Goal: Information Seeking & Learning: Learn about a topic

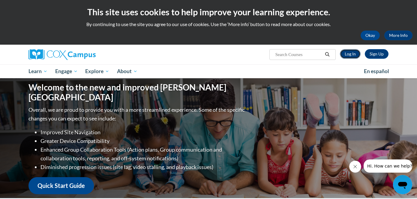
click at [349, 56] on link "Log In" at bounding box center [350, 54] width 21 height 10
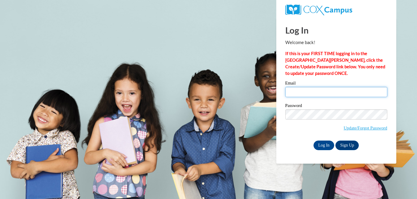
click at [306, 94] on input "Email" at bounding box center [336, 92] width 102 height 10
type input "gale.taum@k12.hi.us"
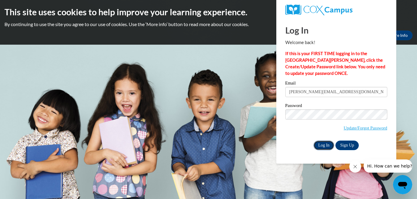
click at [319, 143] on input "Log In" at bounding box center [324, 146] width 21 height 10
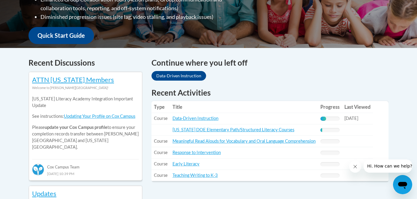
scroll to position [208, 0]
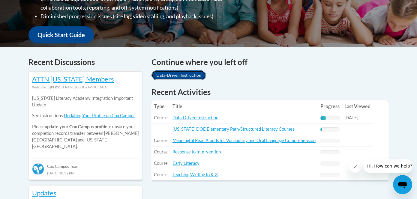
click at [184, 75] on link "Data-Driven Instruction" at bounding box center [179, 76] width 55 height 10
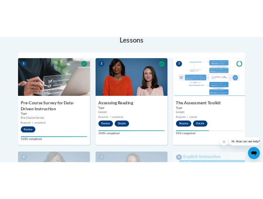
scroll to position [177, 0]
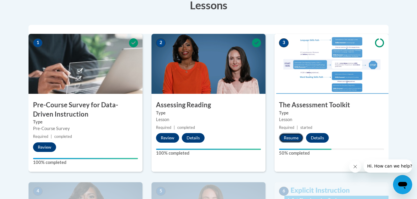
click at [290, 138] on button "Resume" at bounding box center [291, 138] width 24 height 10
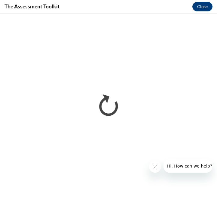
scroll to position [0, 0]
click at [154, 168] on icon "Close message from company" at bounding box center [154, 166] width 3 height 3
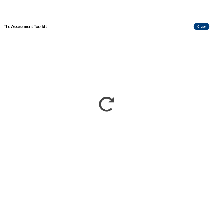
scroll to position [214, 0]
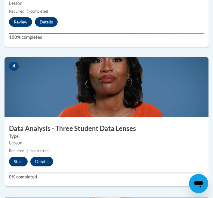
scroll to position [600, 0]
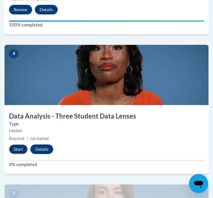
click at [17, 149] on button "Start" at bounding box center [18, 149] width 19 height 10
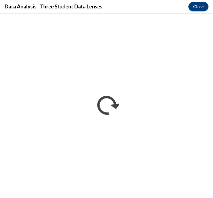
scroll to position [0, 0]
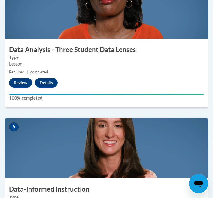
scroll to position [721, 0]
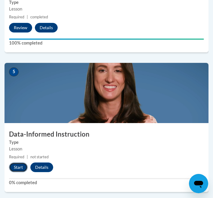
click at [20, 166] on button "Start" at bounding box center [18, 167] width 19 height 10
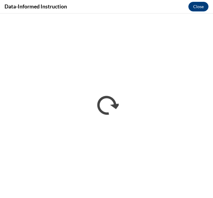
scroll to position [0, 0]
